Goal: Task Accomplishment & Management: Manage account settings

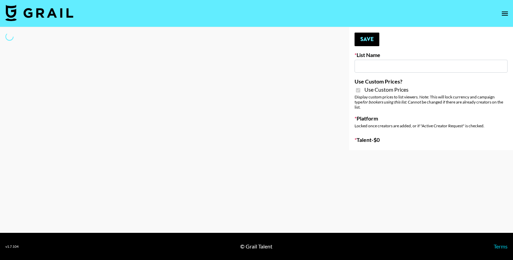
type input "Airbrush [DATE] Filters"
checkbox input "true"
select select "Brand"
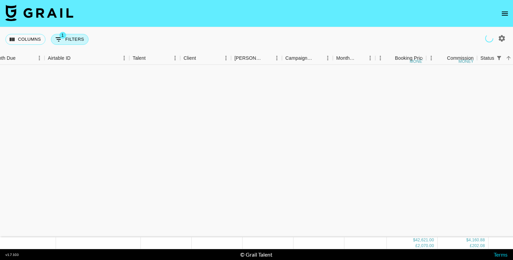
scroll to position [460, 12]
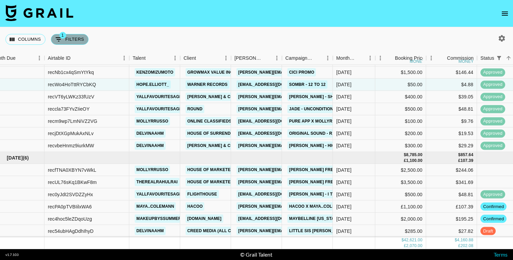
click at [70, 38] on button "1 Filters" at bounding box center [70, 39] width 38 height 11
select select "status"
select select "isNotAnyOf"
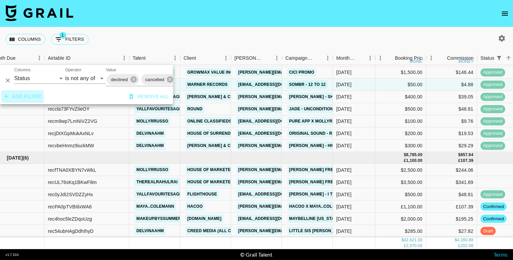
click at [29, 97] on button "Add filter" at bounding box center [22, 96] width 42 height 13
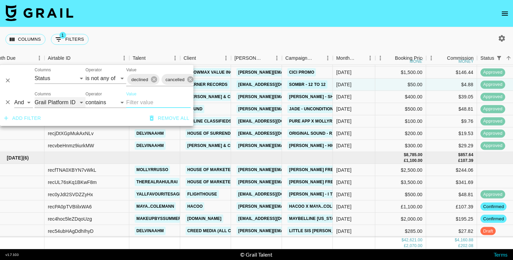
click at [59, 99] on select "Grail Platform ID Airtable ID Talent Manager Client Booker Campaign (Type) Date…" at bounding box center [60, 102] width 51 height 11
select select "talentName"
click at [35, 97] on select "Grail Platform ID Airtable ID Talent Manager Client Booker Campaign (Type) Date…" at bounding box center [60, 102] width 51 height 11
click at [145, 105] on input "Value" at bounding box center [158, 102] width 64 height 11
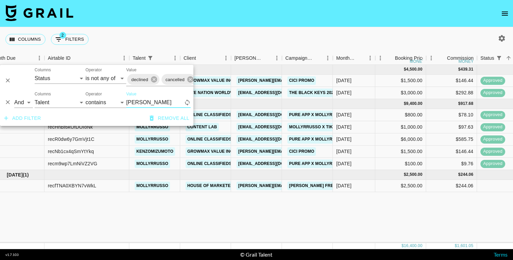
scroll to position [0, 12]
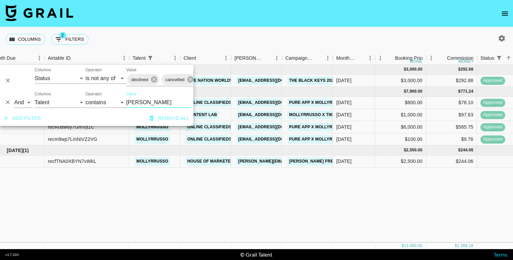
type input "molly"
click at [213, 195] on div "Aug '25 ( 1 ) $ 3,000.00 $ 292.88 recWp9q5AccGNdTAJ mollyrrusso Live Nation Wor…" at bounding box center [449, 154] width 922 height 178
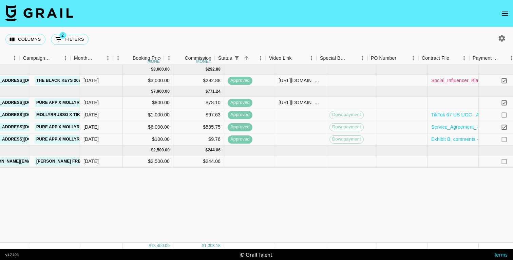
scroll to position [0, 274]
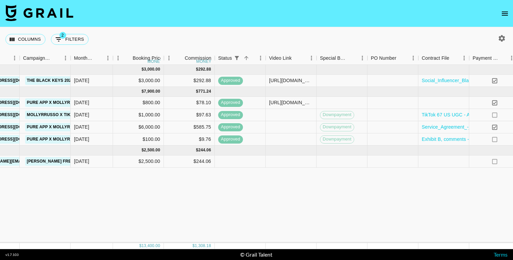
click at [501, 40] on icon "button" at bounding box center [502, 38] width 6 height 6
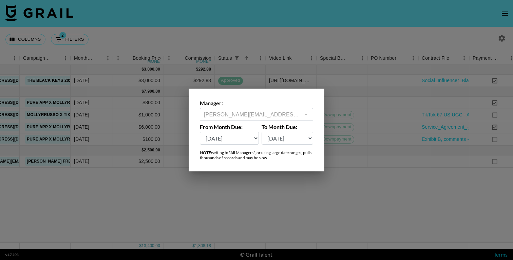
click at [289, 137] on select "Oct '26 Sep '26 Aug '26 Jul '26 Jun '26 May '26 Apr '26 Mar '26 Feb '26 Jan '26…" at bounding box center [287, 138] width 52 height 13
click at [235, 137] on select "Oct '26 Sep '26 Aug '26 Jul '26 Jun '26 May '26 Apr '26 Mar '26 Feb '26 Jan '26…" at bounding box center [229, 138] width 59 height 13
select select "Jan '25"
click at [200, 132] on select "Oct '26 Sep '26 Aug '26 Jul '26 Jun '26 May '26 Apr '26 Mar '26 Feb '26 Jan '26…" at bounding box center [229, 138] width 59 height 13
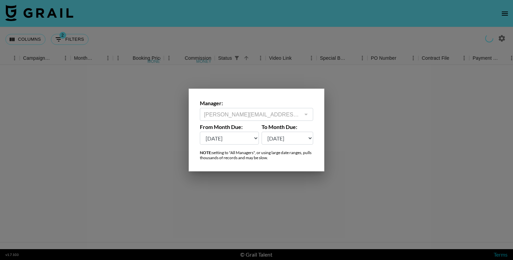
click at [293, 210] on div at bounding box center [256, 130] width 513 height 260
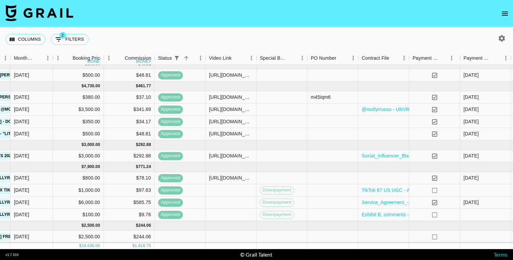
scroll to position [5, 334]
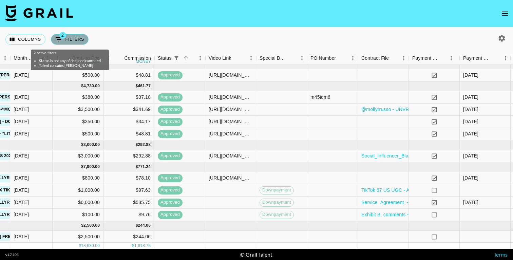
click at [78, 38] on button "2 Filters" at bounding box center [70, 39] width 38 height 11
select select "status"
select select "isNotAnyOf"
select select "talentName"
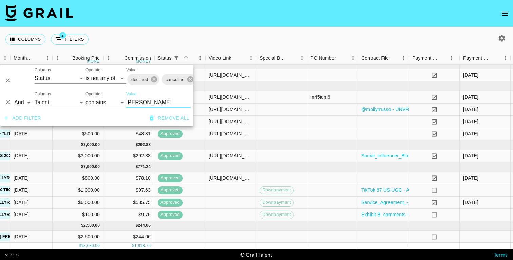
click at [22, 118] on button "Add filter" at bounding box center [22, 118] width 42 height 13
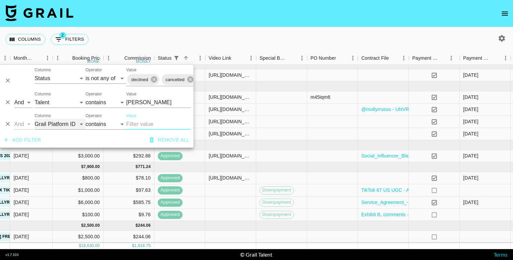
click at [55, 125] on select "Grail Platform ID Airtable ID Talent Manager Client Booker Campaign (Type) Date…" at bounding box center [60, 124] width 51 height 11
select select "talentPaymentSent"
click at [35, 119] on select "Grail Platform ID Airtable ID Talent Manager Client Booker Campaign (Type) Date…" at bounding box center [60, 124] width 51 height 11
select select "is"
click at [136, 124] on select "any true false" at bounding box center [158, 124] width 64 height 11
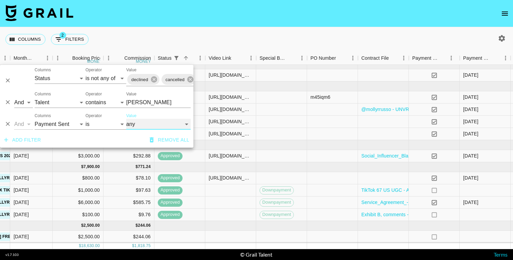
select select "true"
click at [126, 119] on select "any true false" at bounding box center [158, 124] width 64 height 11
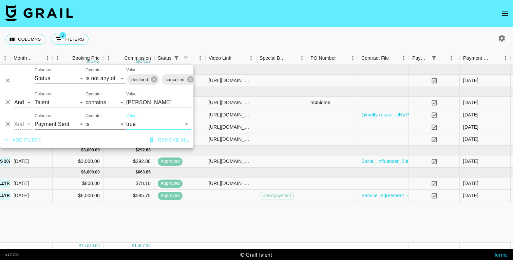
click at [306, 21] on nav at bounding box center [256, 13] width 513 height 27
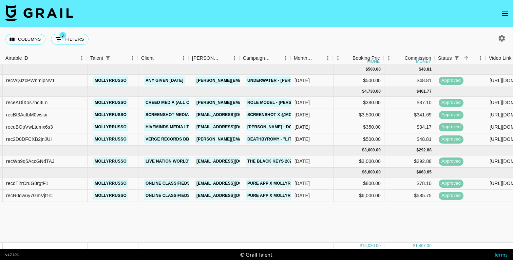
scroll to position [0, 60]
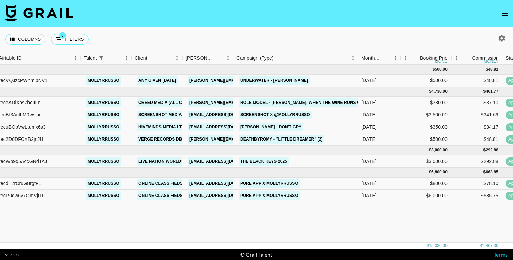
drag, startPoint x: 285, startPoint y: 57, endPoint x: 358, endPoint y: 63, distance: 74.1
click at [358, 63] on div "Campaign (Type)" at bounding box center [358, 58] width 8 height 13
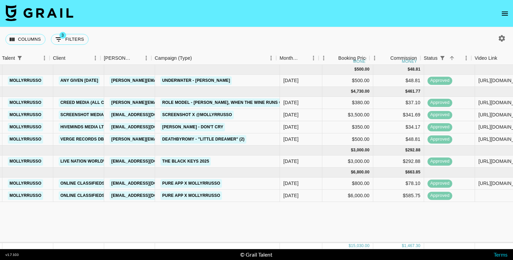
scroll to position [0, 130]
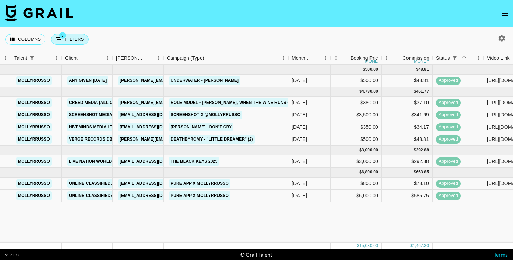
click at [67, 41] on button "3 Filters" at bounding box center [70, 39] width 38 height 11
select select "status"
select select "isNotAnyOf"
select select "talentName"
select select "talentPaymentSent"
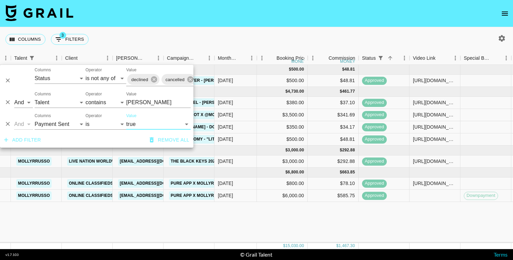
click at [149, 124] on select "any true false" at bounding box center [158, 124] width 64 height 11
select select "false"
click at [126, 119] on select "any true false" at bounding box center [158, 124] width 64 height 11
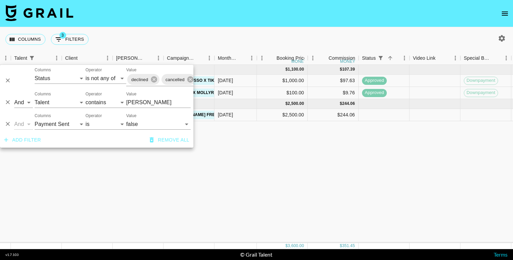
click at [299, 205] on div "Sep '25 ( 2 ) $ 1,100.00 $ 107.39 recHhBt6kOfDOIoNk mollyrrusso Content Lab ace…" at bounding box center [331, 154] width 922 height 178
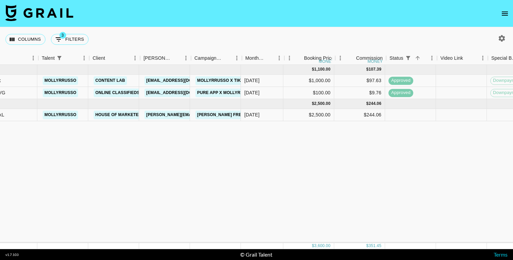
scroll to position [0, 101]
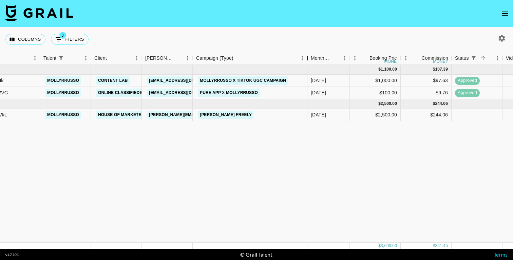
drag, startPoint x: 244, startPoint y: 59, endPoint x: 308, endPoint y: 62, distance: 63.8
click at [308, 62] on div "Campaign (Type)" at bounding box center [307, 58] width 8 height 13
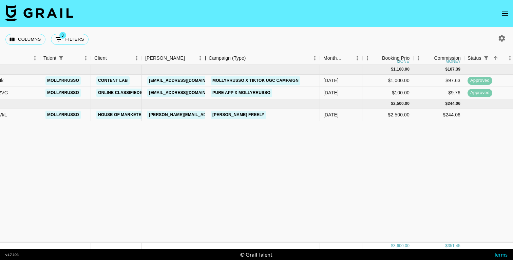
drag, startPoint x: 192, startPoint y: 56, endPoint x: 204, endPoint y: 56, distance: 11.5
click at [204, 56] on div "Booker" at bounding box center [205, 58] width 8 height 13
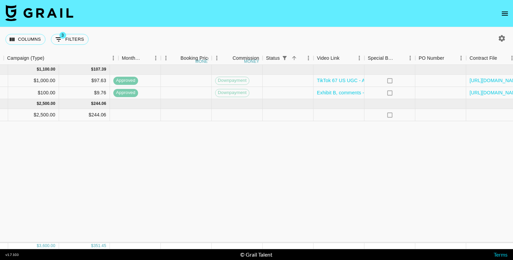
scroll to position [0, 485]
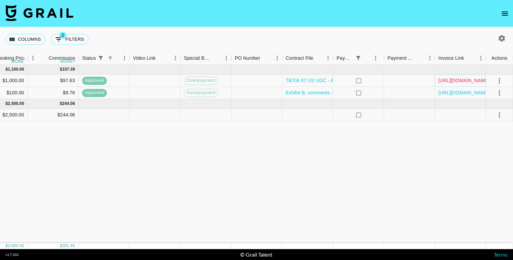
click at [464, 81] on link "https://in.xero.com/6YvWjEZHtUNrxsiynGC3u5DDbmAzguLhNQPzQjUM" at bounding box center [463, 80] width 51 height 7
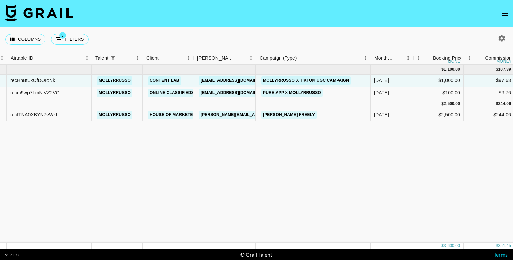
scroll to position [0, 49]
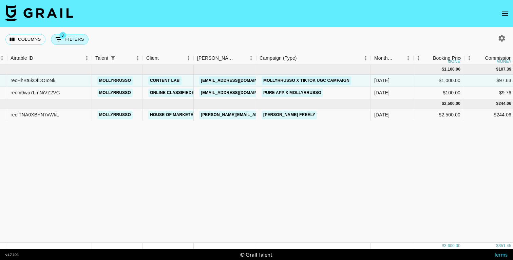
click at [65, 38] on button "3 Filters" at bounding box center [70, 39] width 38 height 11
select select "status"
select select "isNotAnyOf"
select select "talentName"
select select "talentPaymentSent"
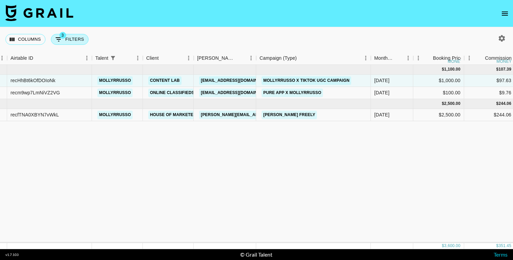
select select "false"
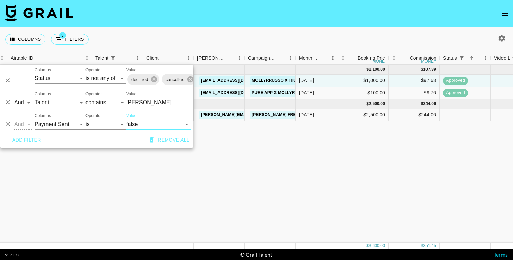
click at [8, 126] on icon "Delete" at bounding box center [7, 123] width 7 height 7
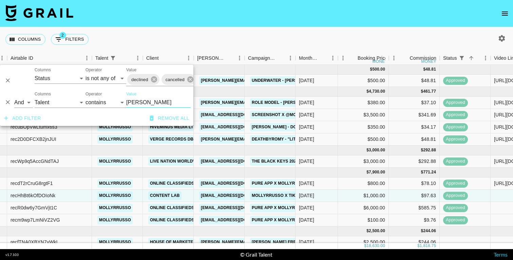
click at [257, 33] on div "Columns 2 Filters + Booking" at bounding box center [256, 39] width 513 height 24
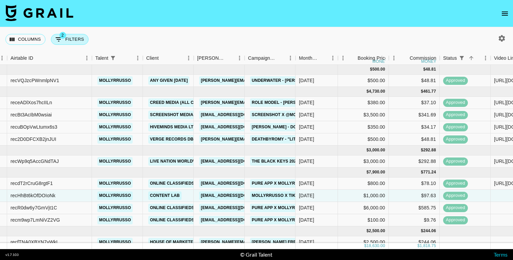
click at [86, 40] on button "2 Filters" at bounding box center [70, 39] width 38 height 11
select select "status"
select select "isNotAnyOf"
select select "talentName"
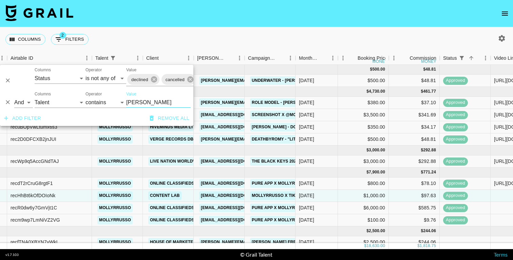
click at [8, 101] on icon "Delete" at bounding box center [8, 102] width 4 height 4
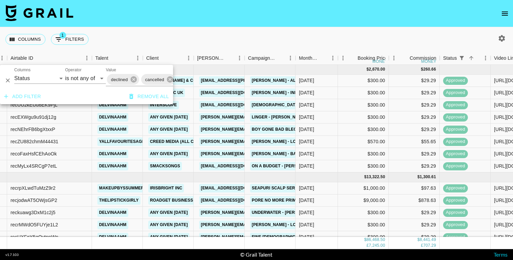
click at [218, 18] on nav at bounding box center [256, 13] width 513 height 27
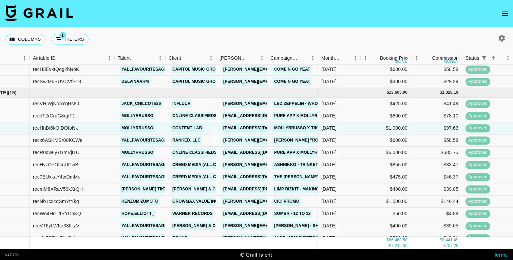
scroll to position [997, 26]
click at [78, 35] on button "1 Filters" at bounding box center [70, 39] width 38 height 11
select select "status"
select select "isNotAnyOf"
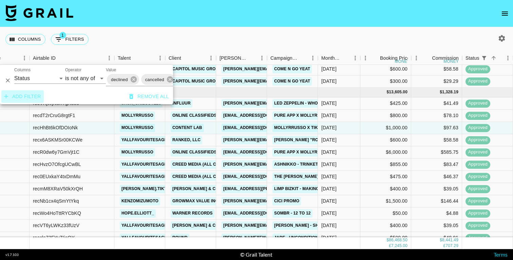
click at [27, 98] on button "Add filter" at bounding box center [22, 96] width 42 height 13
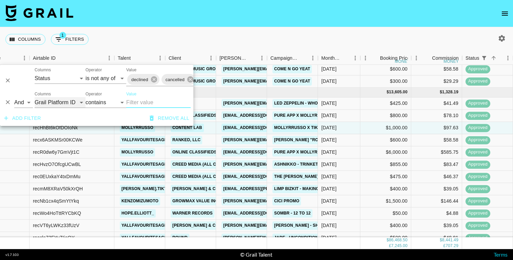
click at [51, 103] on select "Grail Platform ID Airtable ID Talent Manager Client Booker Campaign (Type) Date…" at bounding box center [60, 102] width 51 height 11
select select "talentName"
click at [35, 97] on select "Grail Platform ID Airtable ID Talent Manager Client Booker Campaign (Type) Date…" at bounding box center [60, 102] width 51 height 11
click at [134, 99] on input "Value" at bounding box center [158, 102] width 64 height 11
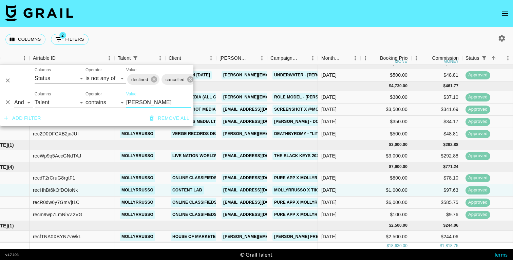
scroll to position [5, 26]
type input "molly"
click at [261, 34] on div "Columns 2 Filters + Booking" at bounding box center [256, 39] width 513 height 24
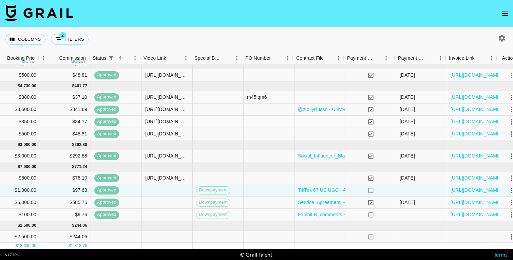
scroll to position [5, 401]
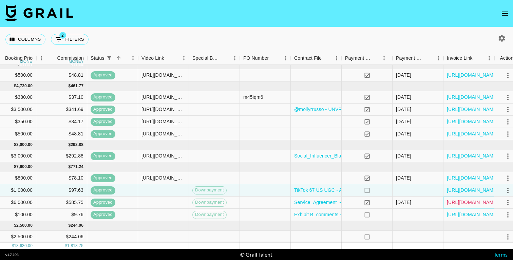
click at [451, 202] on link "https://in.xero.com/uy2A6p1Dsga5mxAvhwHF39ctbrUuUNbmMThDasXb" at bounding box center [472, 202] width 51 height 7
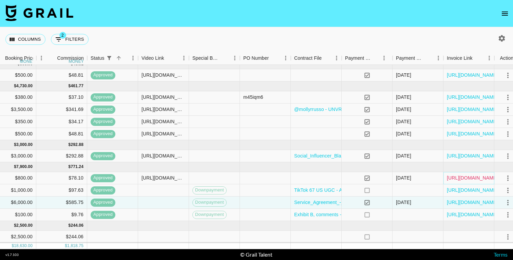
click at [449, 178] on link "https://in.xero.com/lRiQW1rk3wFbwmlAqw2im0uf7R20H9fAsXWJey8D" at bounding box center [472, 177] width 51 height 7
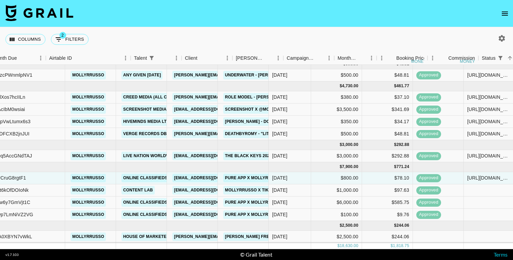
scroll to position [5, 0]
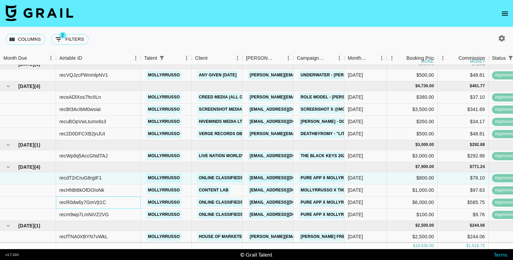
click at [69, 203] on div "recR0dw6y7GmVjt1C" at bounding box center [82, 202] width 46 height 7
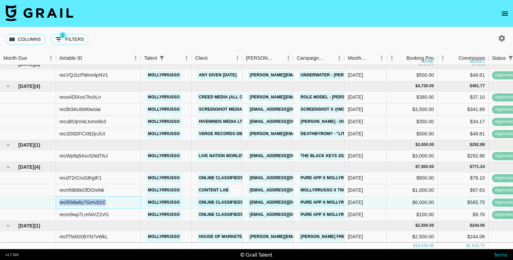
copy div "recR0dw6y7GmVjt1C"
click at [88, 214] on div "recm9wp7LmNiVZ2VG" at bounding box center [84, 214] width 50 height 7
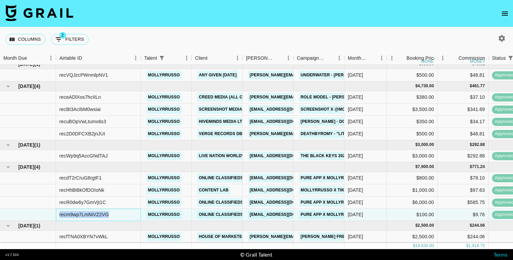
click at [88, 214] on div "recm9wp7LmNiVZ2VG" at bounding box center [84, 214] width 50 height 7
copy div "recm9wp7LmNiVZ2VG"
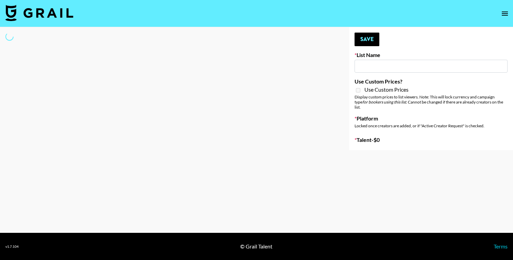
type input "GoVanni Campaign"
select select "Song"
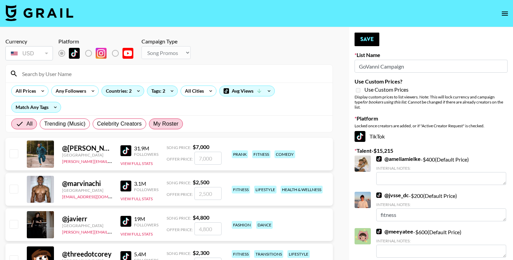
click at [164, 125] on span "My Roster" at bounding box center [165, 124] width 25 height 8
click at [153, 124] on input "My Roster" at bounding box center [153, 124] width 0 height 0
radio input "true"
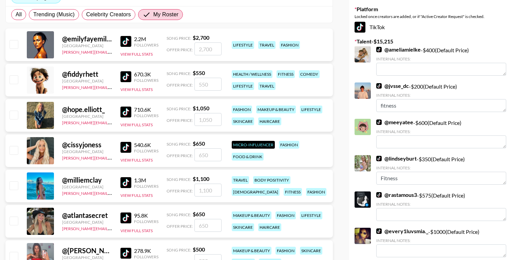
scroll to position [110, 0]
click at [13, 115] on input "checkbox" at bounding box center [13, 114] width 8 height 8
checkbox input "true"
type input "1050"
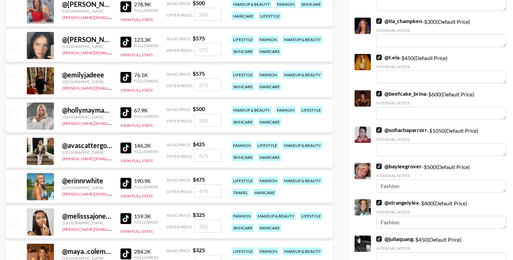
scroll to position [358, 0]
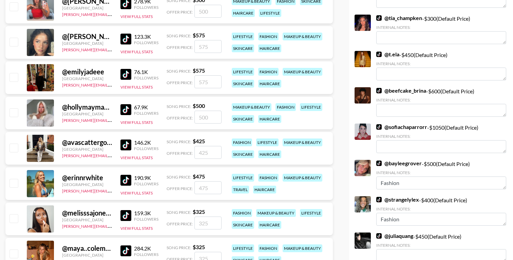
click at [14, 147] on input "checkbox" at bounding box center [13, 147] width 8 height 8
checkbox input "true"
type input "425"
click at [13, 218] on input "checkbox" at bounding box center [13, 218] width 8 height 8
checkbox input "true"
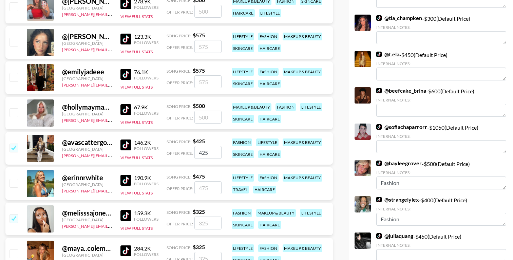
type input "325"
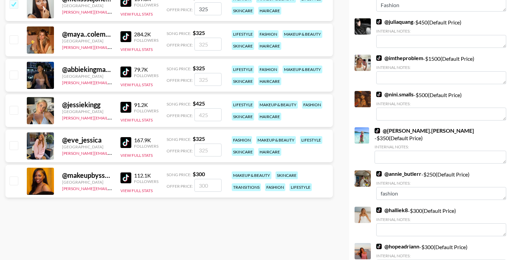
scroll to position [573, 0]
click at [12, 143] on input "checkbox" at bounding box center [13, 145] width 8 height 8
checkbox input "true"
type input "325"
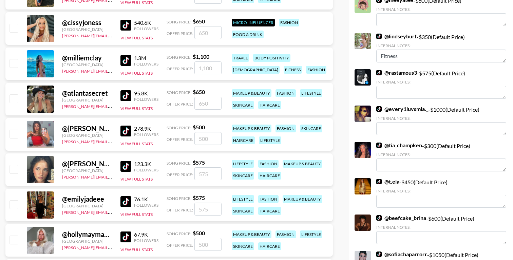
scroll to position [233, 0]
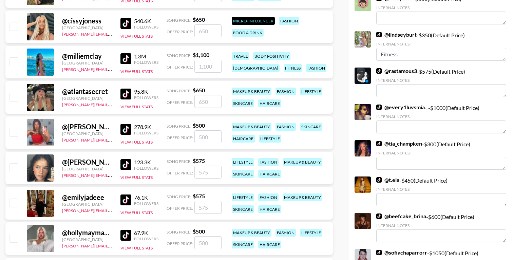
click at [128, 92] on img at bounding box center [125, 94] width 11 height 11
click at [14, 95] on input "checkbox" at bounding box center [13, 97] width 8 height 8
checkbox input "true"
type input "650"
click at [126, 130] on img at bounding box center [125, 129] width 11 height 11
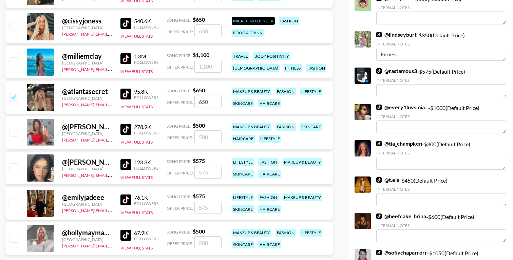
click at [126, 164] on img at bounding box center [125, 164] width 11 height 11
click at [127, 200] on img at bounding box center [125, 199] width 11 height 11
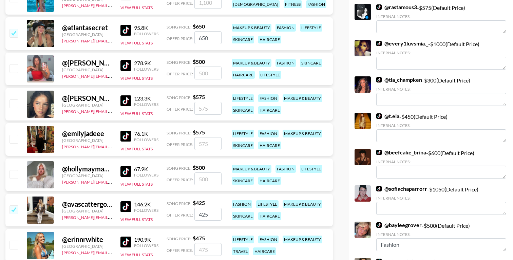
scroll to position [298, 0]
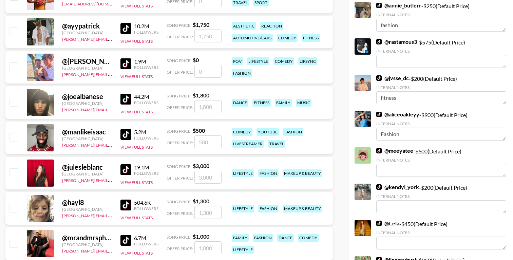
radio input "true"
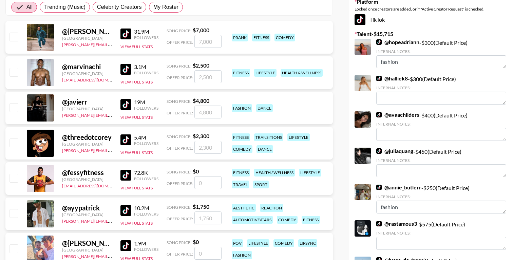
scroll to position [0, 0]
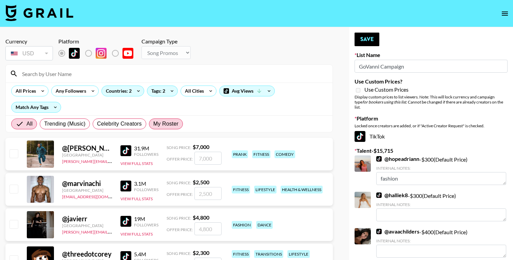
click at [170, 122] on span "My Roster" at bounding box center [165, 124] width 25 height 8
click at [153, 124] on input "My Roster" at bounding box center [153, 124] width 0 height 0
radio input "true"
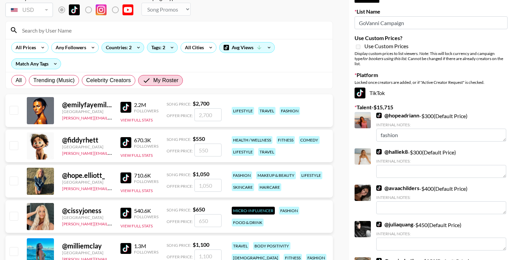
scroll to position [40, 0]
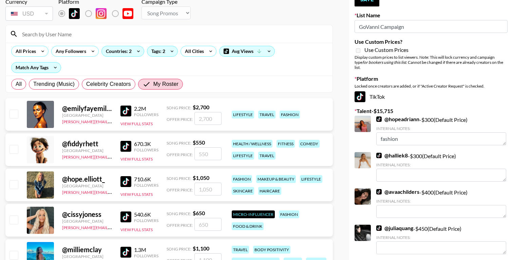
click at [13, 184] on input "checkbox" at bounding box center [13, 184] width 8 height 8
checkbox input "true"
type input "1050"
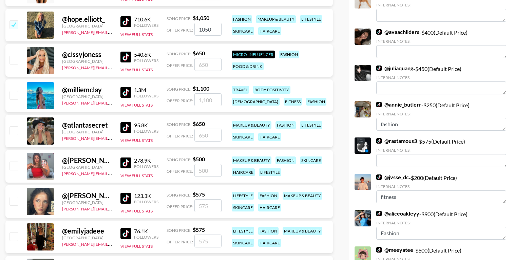
scroll to position [209, 0]
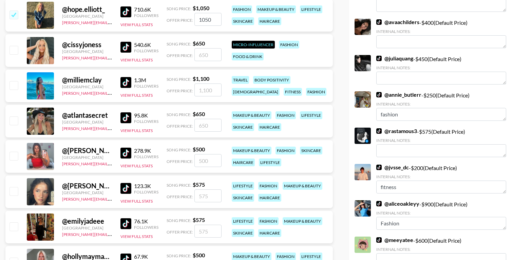
click at [13, 120] on input "checkbox" at bounding box center [13, 120] width 8 height 8
checkbox input "true"
type input "650"
radio input "true"
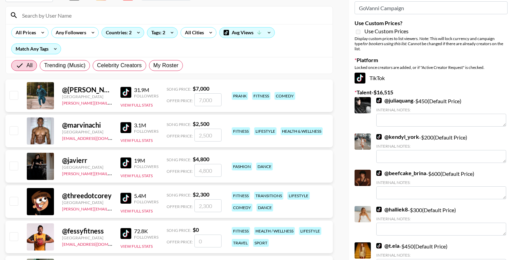
scroll to position [0, 0]
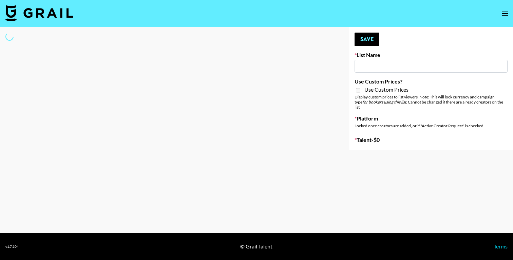
type input "GoVanni Campaign"
select select "Song"
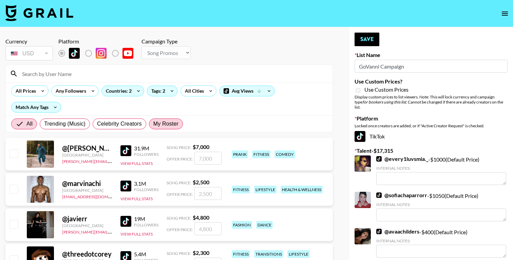
click at [172, 126] on span "My Roster" at bounding box center [165, 124] width 25 height 8
click at [153, 124] on input "My Roster" at bounding box center [153, 124] width 0 height 0
radio input "true"
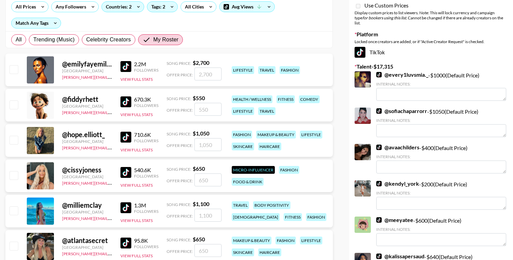
click at [14, 140] on input "checkbox" at bounding box center [13, 140] width 8 height 8
checkbox input "true"
type input "1050"
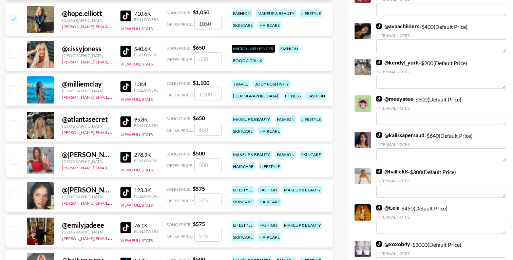
scroll to position [213, 0]
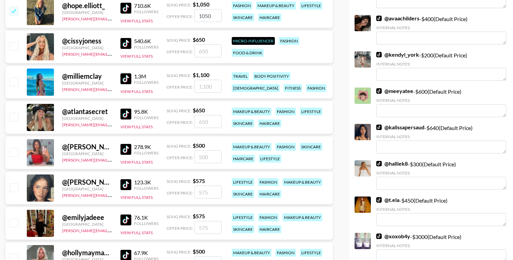
click at [13, 117] on input "checkbox" at bounding box center [13, 117] width 8 height 8
checkbox input "true"
type input "650"
click at [14, 152] on input "checkbox" at bounding box center [13, 152] width 8 height 8
radio input "true"
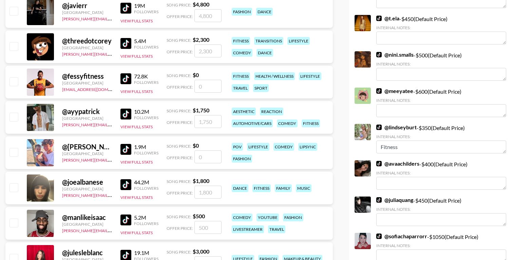
scroll to position [0, 0]
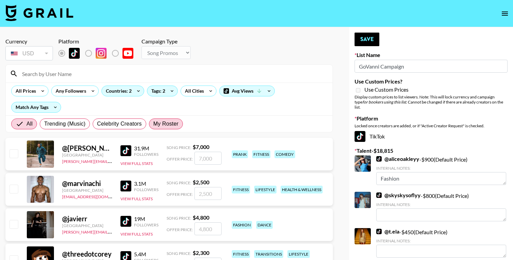
click at [171, 124] on span "My Roster" at bounding box center [165, 124] width 25 height 8
click at [153, 124] on input "My Roster" at bounding box center [153, 124] width 0 height 0
radio input "true"
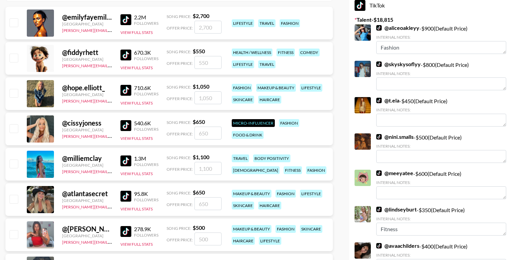
scroll to position [138, 0]
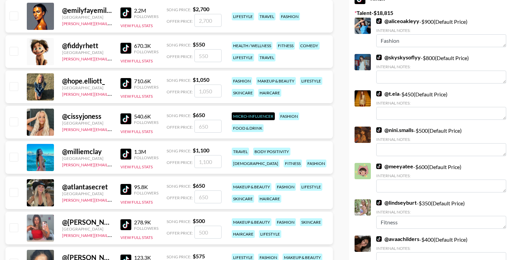
click at [14, 84] on input "checkbox" at bounding box center [13, 86] width 8 height 8
checkbox input "true"
type input "1050"
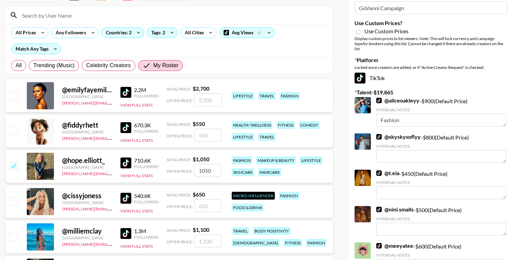
scroll to position [0, 0]
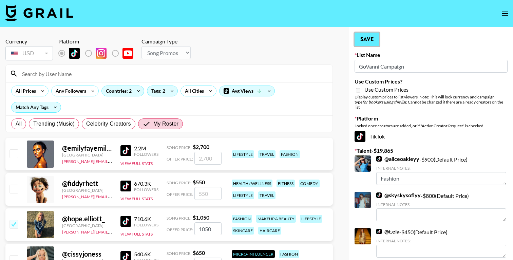
click at [369, 39] on button "Save" at bounding box center [366, 40] width 25 height 14
radio input "true"
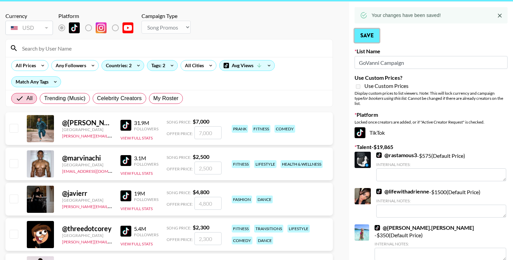
scroll to position [26, 0]
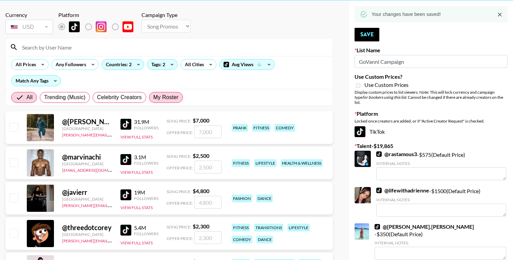
click at [168, 96] on span "My Roster" at bounding box center [165, 97] width 25 height 8
click at [153, 97] on input "My Roster" at bounding box center [153, 97] width 0 height 0
radio input "true"
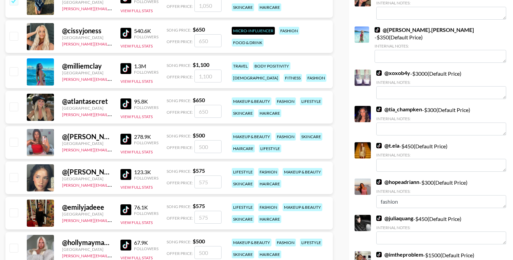
radio input "true"
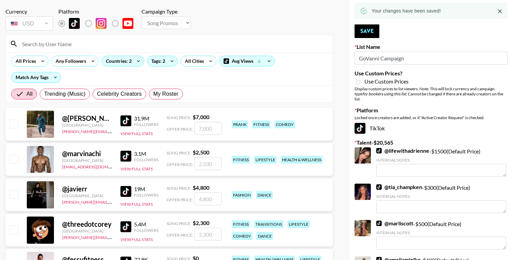
scroll to position [21, 0]
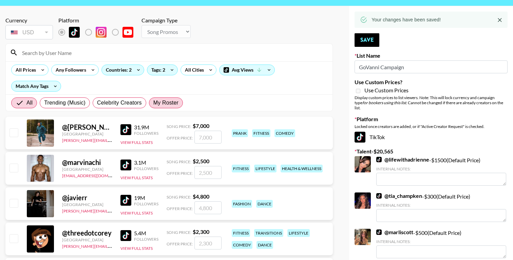
click at [174, 106] on span "My Roster" at bounding box center [165, 103] width 25 height 8
click at [153, 103] on input "My Roster" at bounding box center [153, 103] width 0 height 0
radio input "true"
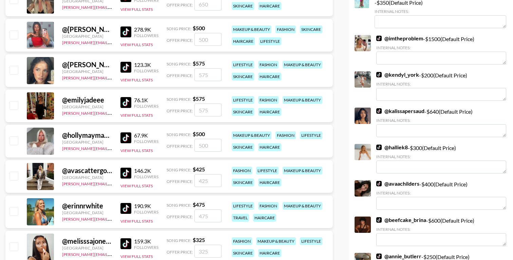
radio input "true"
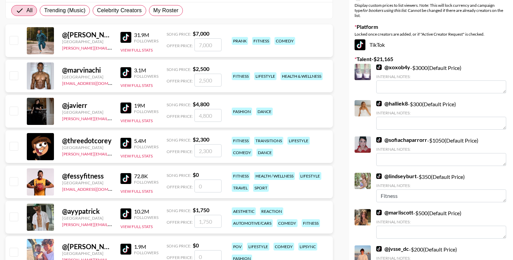
scroll to position [0, 0]
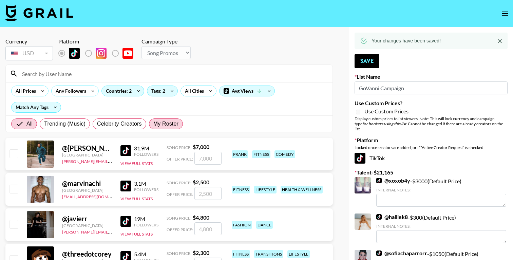
click at [168, 125] on span "My Roster" at bounding box center [165, 124] width 25 height 8
click at [153, 124] on input "My Roster" at bounding box center [153, 124] width 0 height 0
radio input "true"
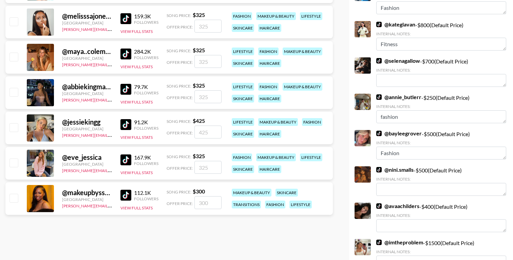
scroll to position [558, 0]
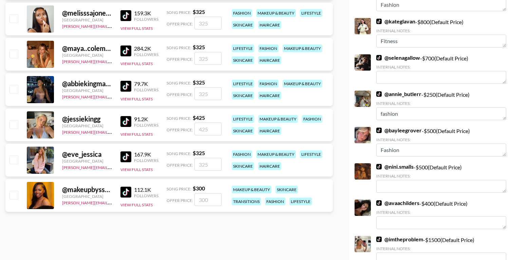
click at [13, 159] on input "checkbox" at bounding box center [13, 159] width 8 height 8
checkbox input "true"
type input "325"
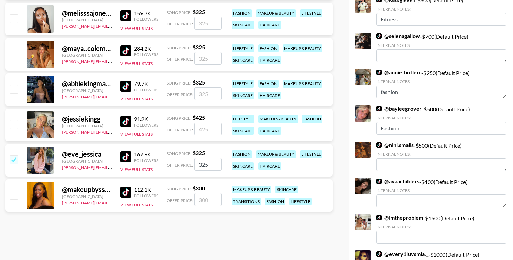
click at [14, 53] on input "checkbox" at bounding box center [13, 54] width 8 height 8
checkbox input "true"
type input "325"
click at [13, 123] on input "checkbox" at bounding box center [13, 124] width 8 height 8
checkbox input "true"
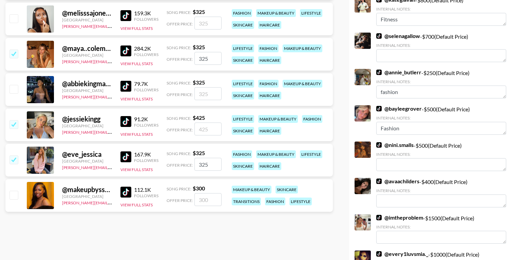
type input "425"
click at [14, 87] on input "checkbox" at bounding box center [13, 89] width 8 height 8
checkbox input "true"
type input "325"
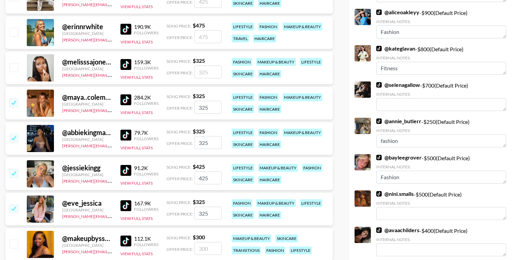
click at [14, 67] on input "checkbox" at bounding box center [13, 67] width 8 height 8
checkbox input "true"
type input "325"
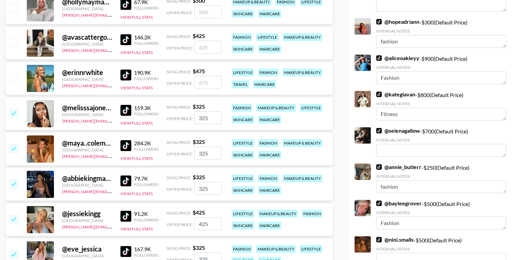
click at [15, 79] on input "checkbox" at bounding box center [13, 78] width 8 height 8
checkbox input "true"
type input "475"
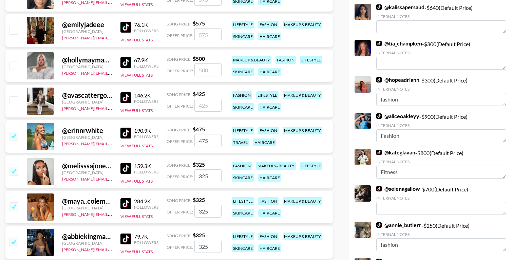
scroll to position [404, 0]
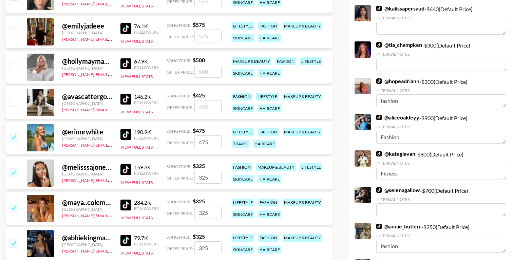
click at [16, 103] on input "checkbox" at bounding box center [13, 102] width 8 height 8
checkbox input "true"
type input "425"
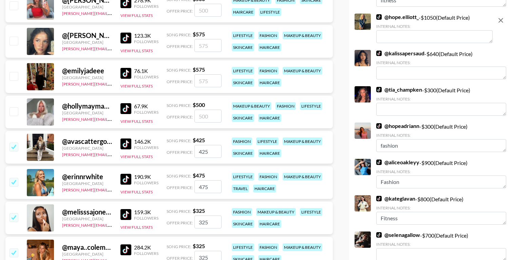
scroll to position [359, 0]
click at [16, 112] on input "checkbox" at bounding box center [13, 112] width 8 height 8
checkbox input "true"
type input "500"
click at [17, 78] on input "checkbox" at bounding box center [13, 76] width 8 height 8
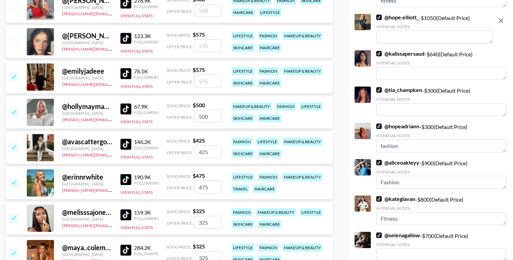
checkbox input "true"
type input "575"
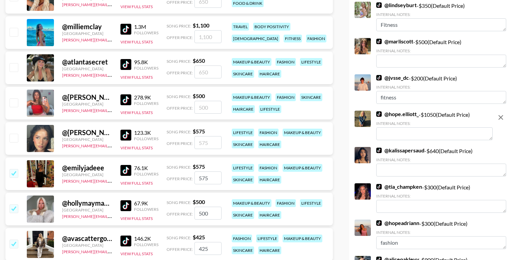
click at [16, 66] on input "checkbox" at bounding box center [13, 67] width 8 height 8
checkbox input "true"
type input "650"
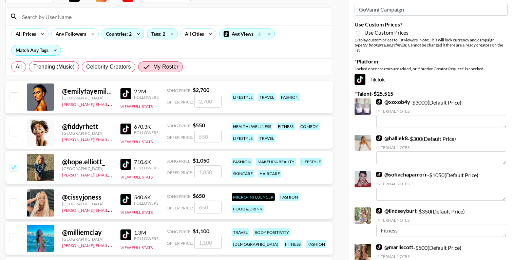
scroll to position [1, 0]
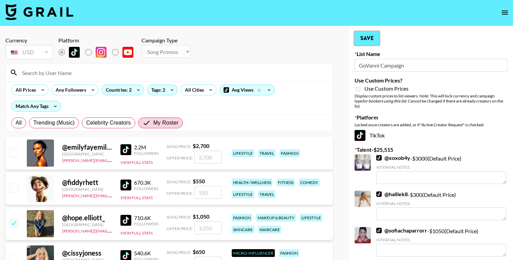
click at [372, 42] on button "Save" at bounding box center [366, 39] width 25 height 14
radio input "true"
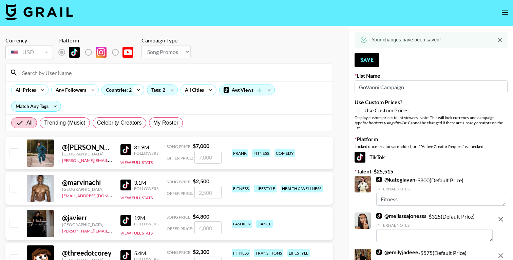
click at [134, 88] on icon at bounding box center [138, 90] width 11 height 10
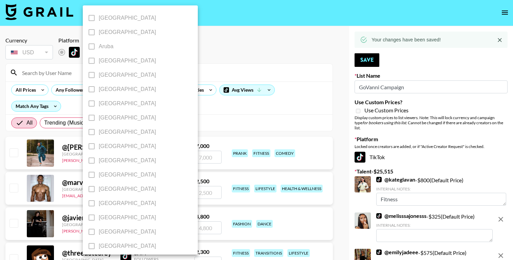
click at [221, 60] on div at bounding box center [256, 130] width 513 height 260
